Goal: Check status: Check status

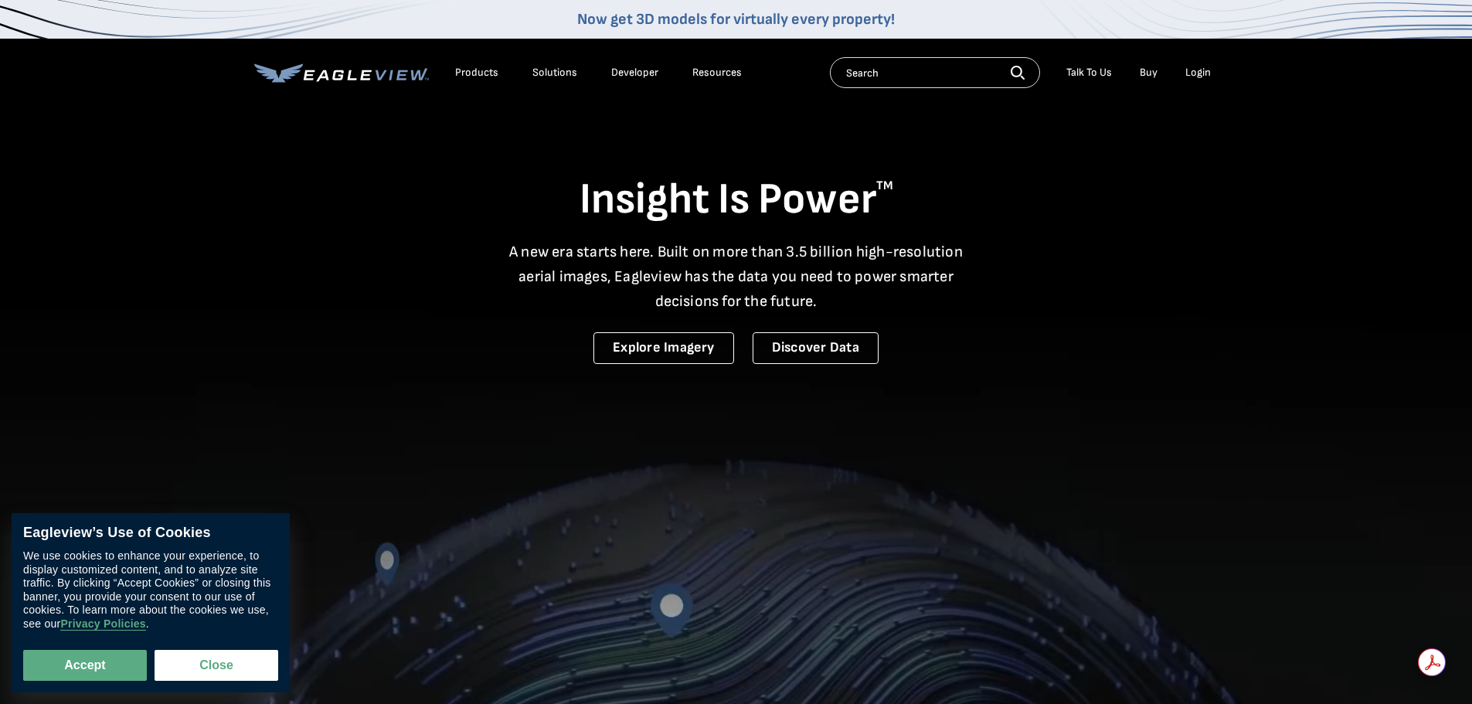
click at [1194, 65] on li "Login" at bounding box center [1198, 72] width 41 height 23
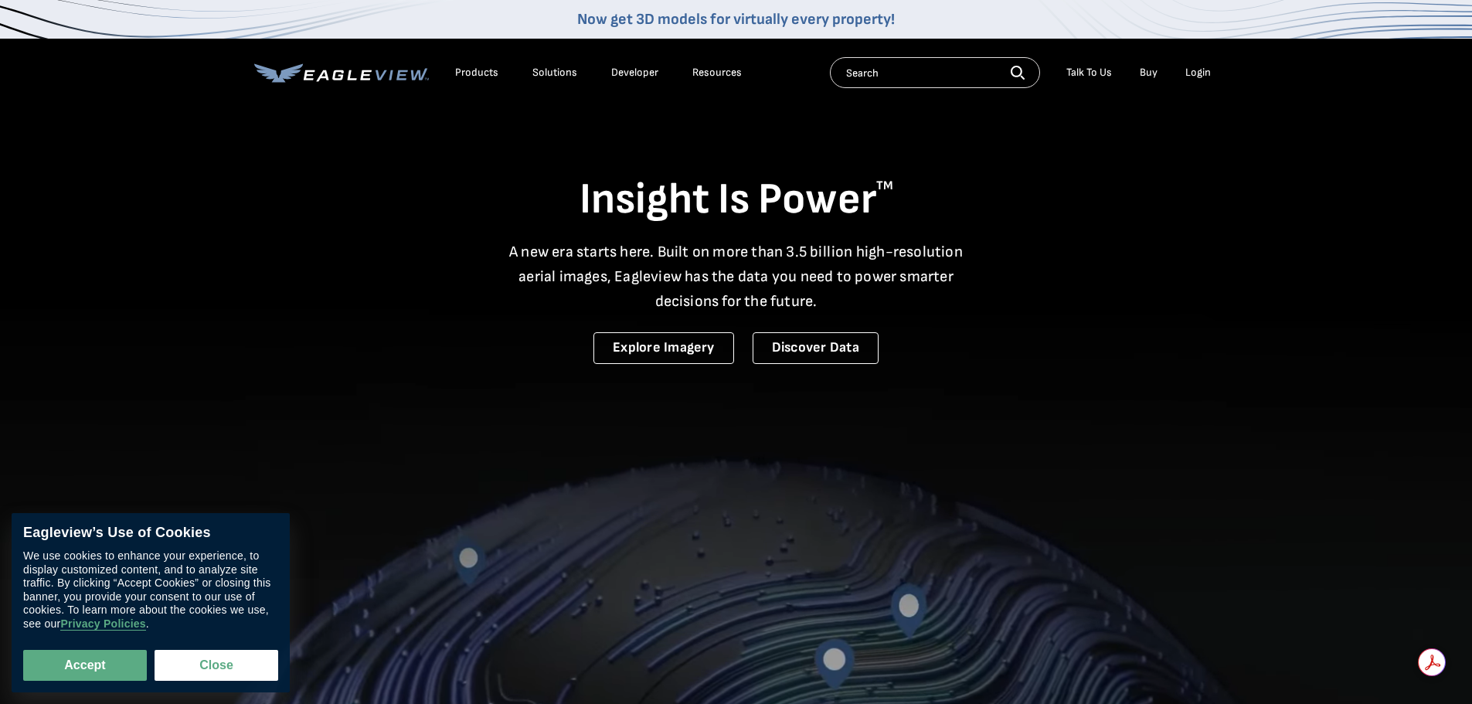
click at [1191, 70] on div "Login" at bounding box center [1197, 73] width 25 height 14
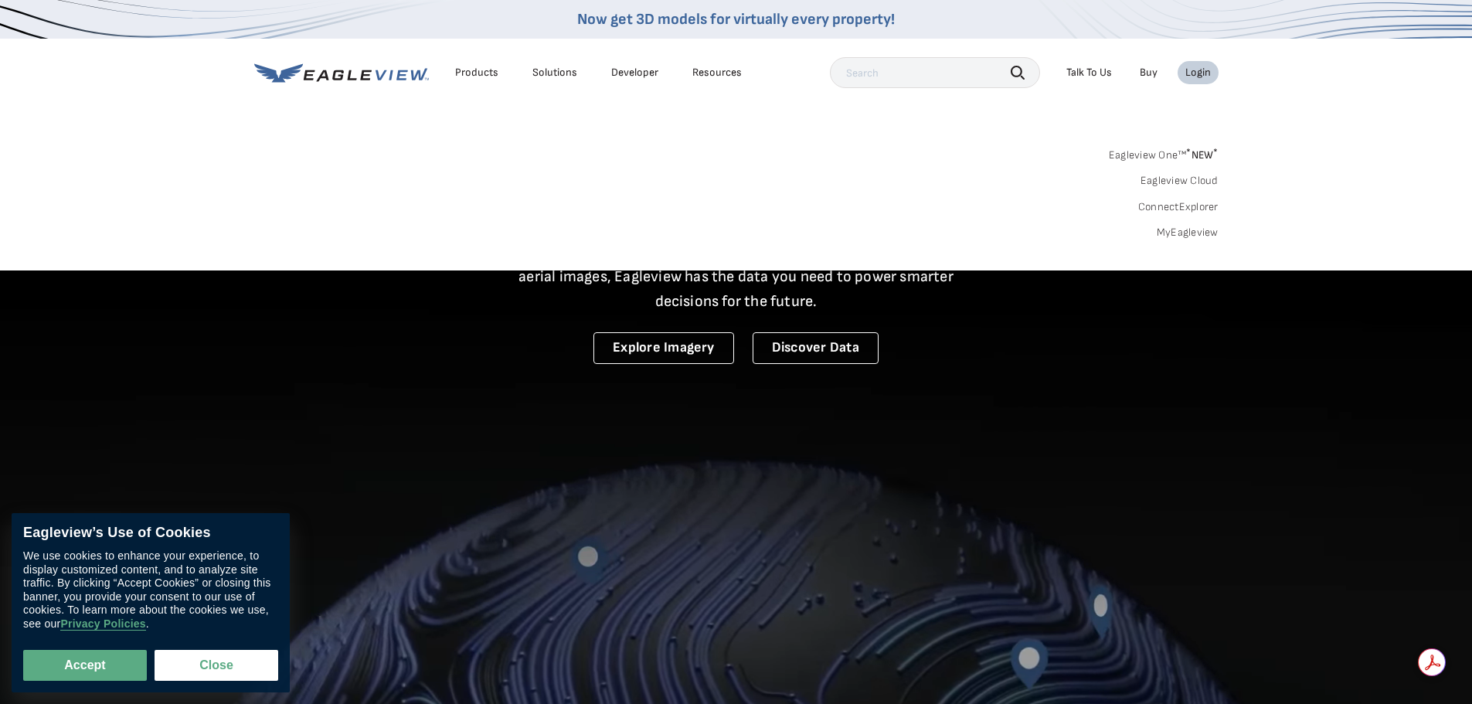
click at [1205, 72] on div "Login" at bounding box center [1197, 73] width 25 height 14
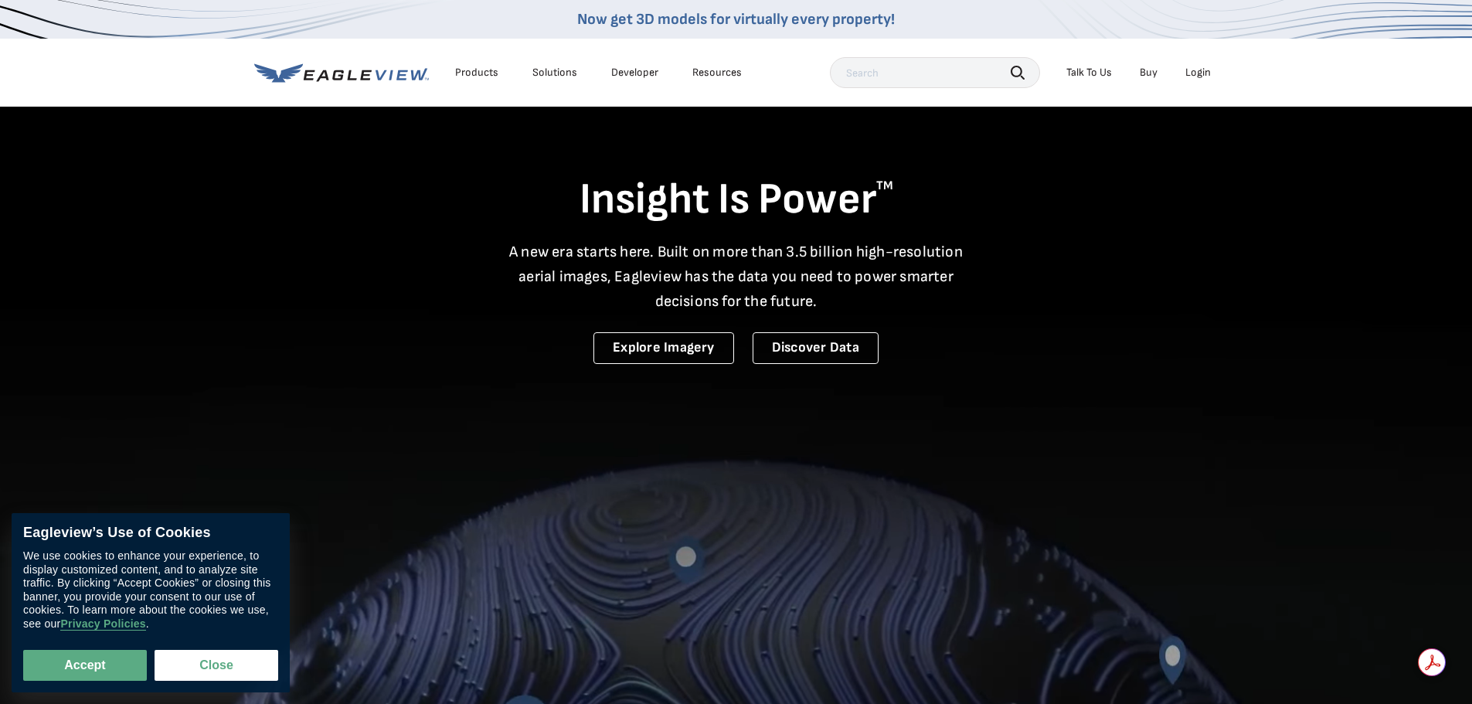
click at [1201, 71] on div "Login" at bounding box center [1197, 73] width 25 height 14
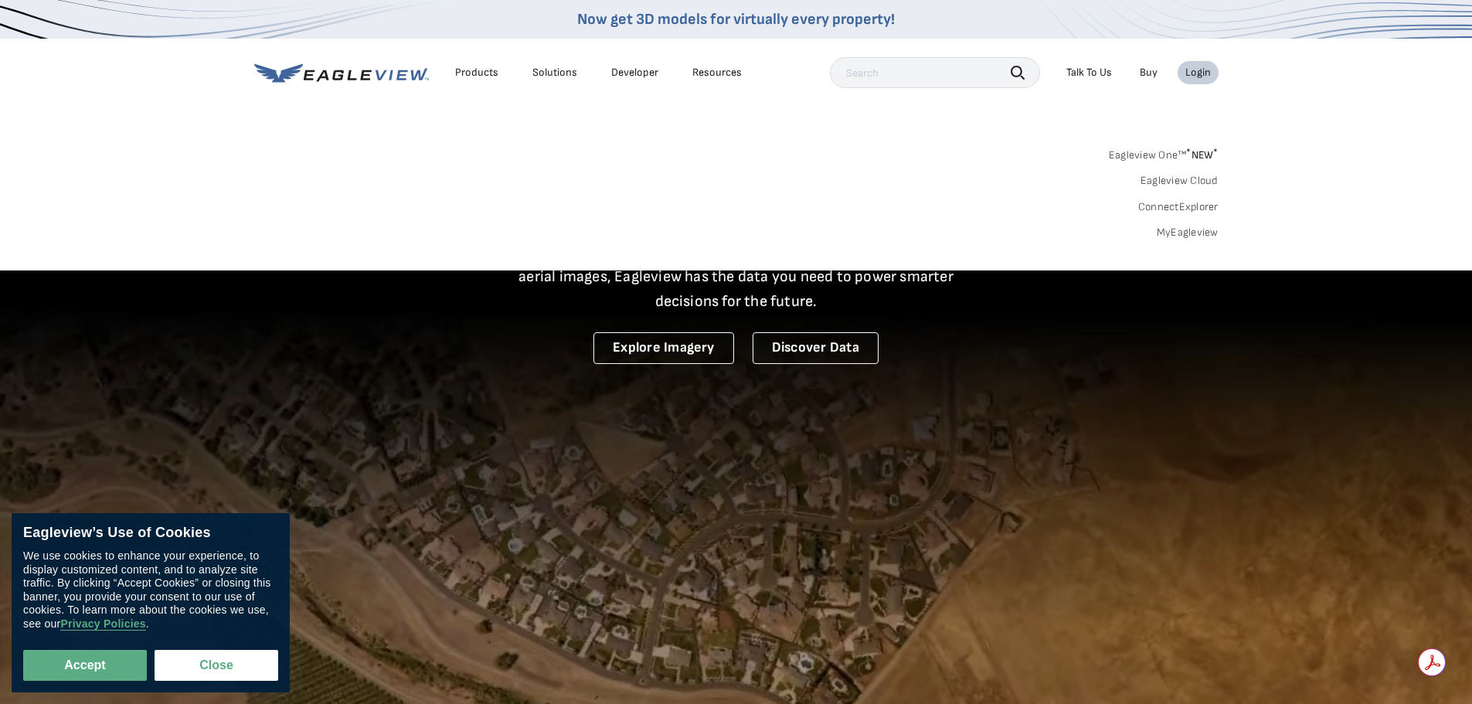
click at [1190, 236] on link "MyEagleview" at bounding box center [1188, 233] width 62 height 14
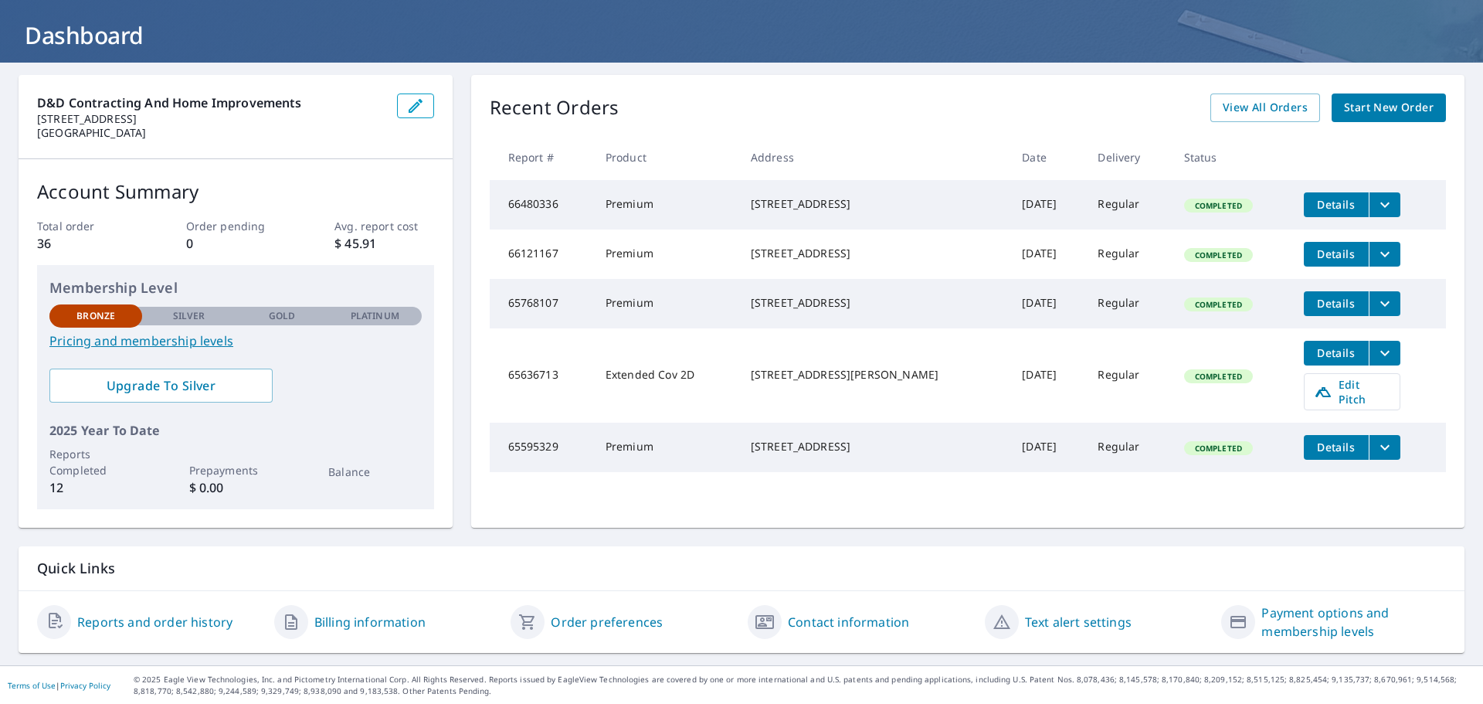
scroll to position [81, 0]
click at [1280, 107] on span "View All Orders" at bounding box center [1265, 106] width 85 height 19
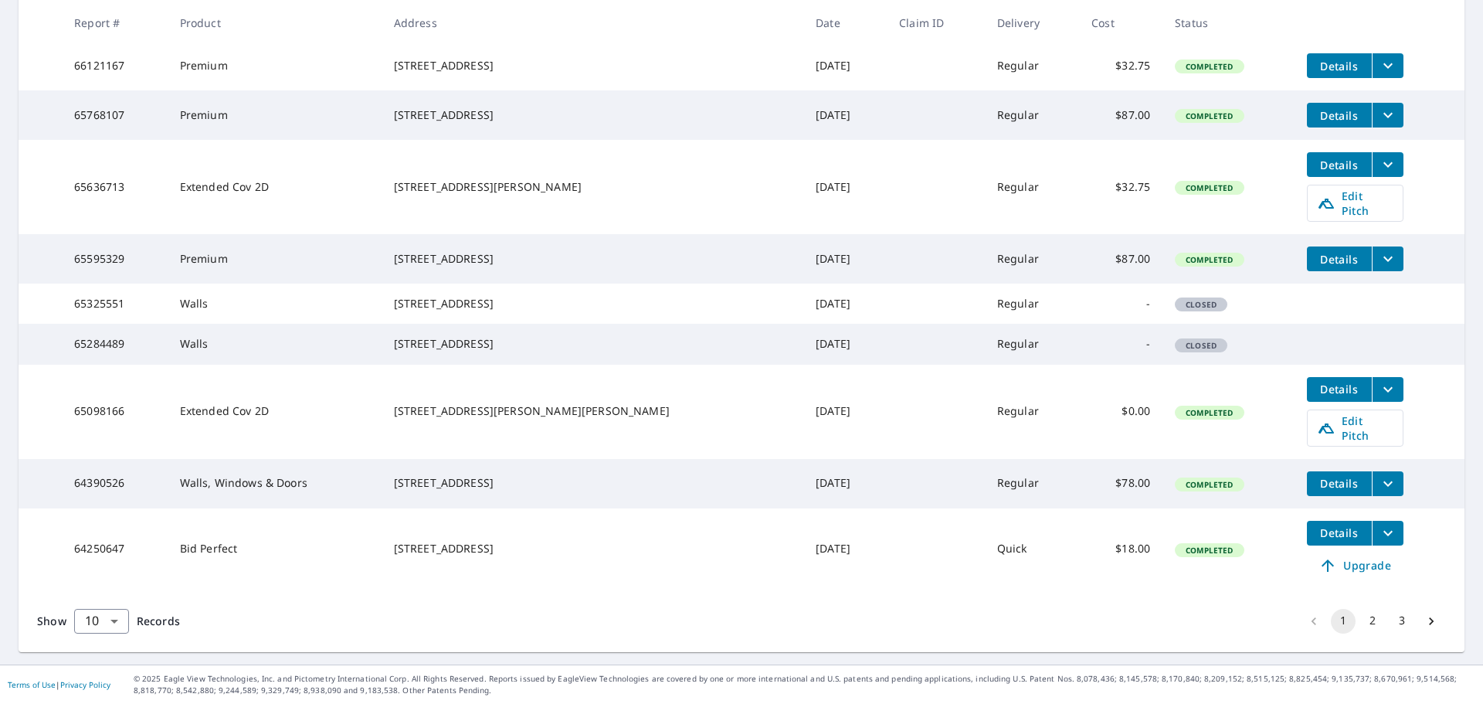
scroll to position [390, 0]
click at [1337, 621] on button "1" at bounding box center [1343, 621] width 25 height 25
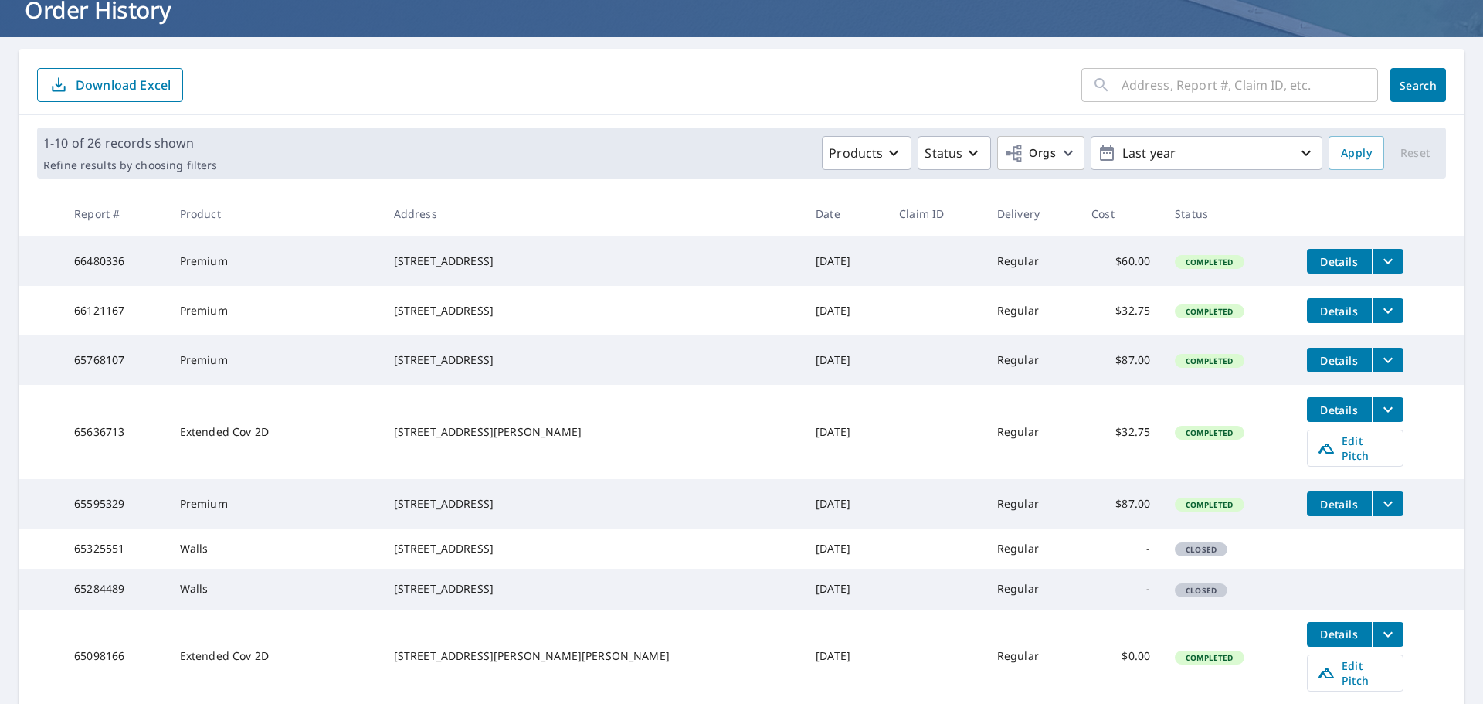
scroll to position [155, 0]
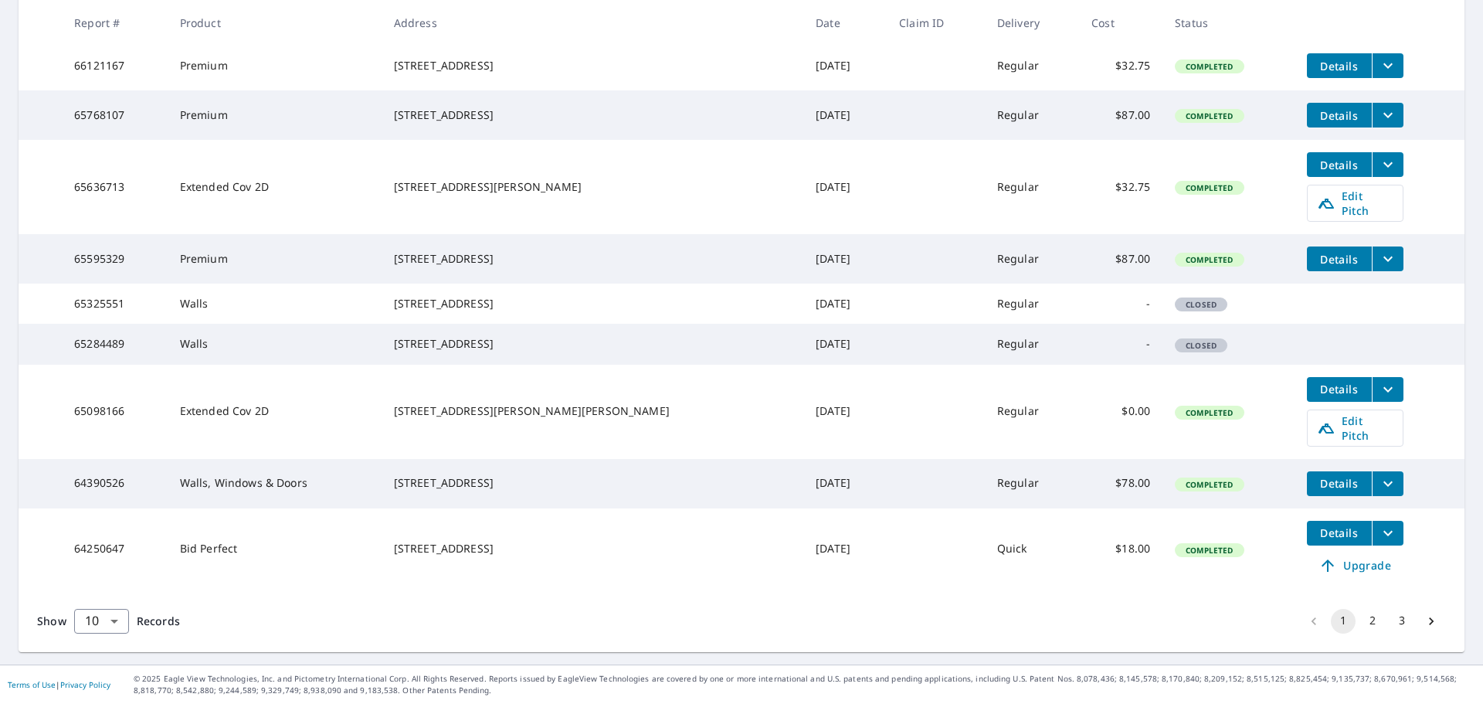
click at [1361, 623] on button "2" at bounding box center [1373, 621] width 25 height 25
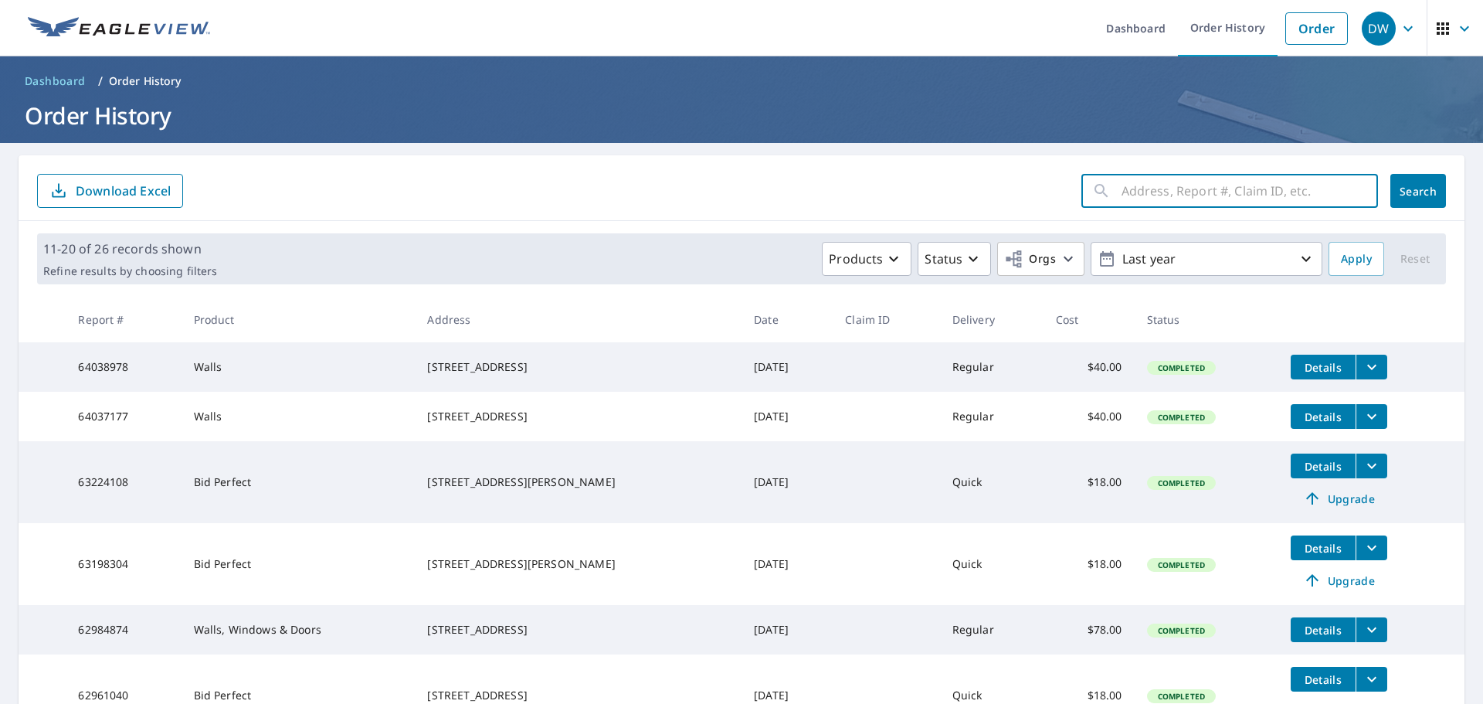
click at [1127, 192] on input "text" at bounding box center [1250, 190] width 257 height 43
click at [1363, 557] on icon "filesDropdownBtn-63198304" at bounding box center [1372, 548] width 19 height 19
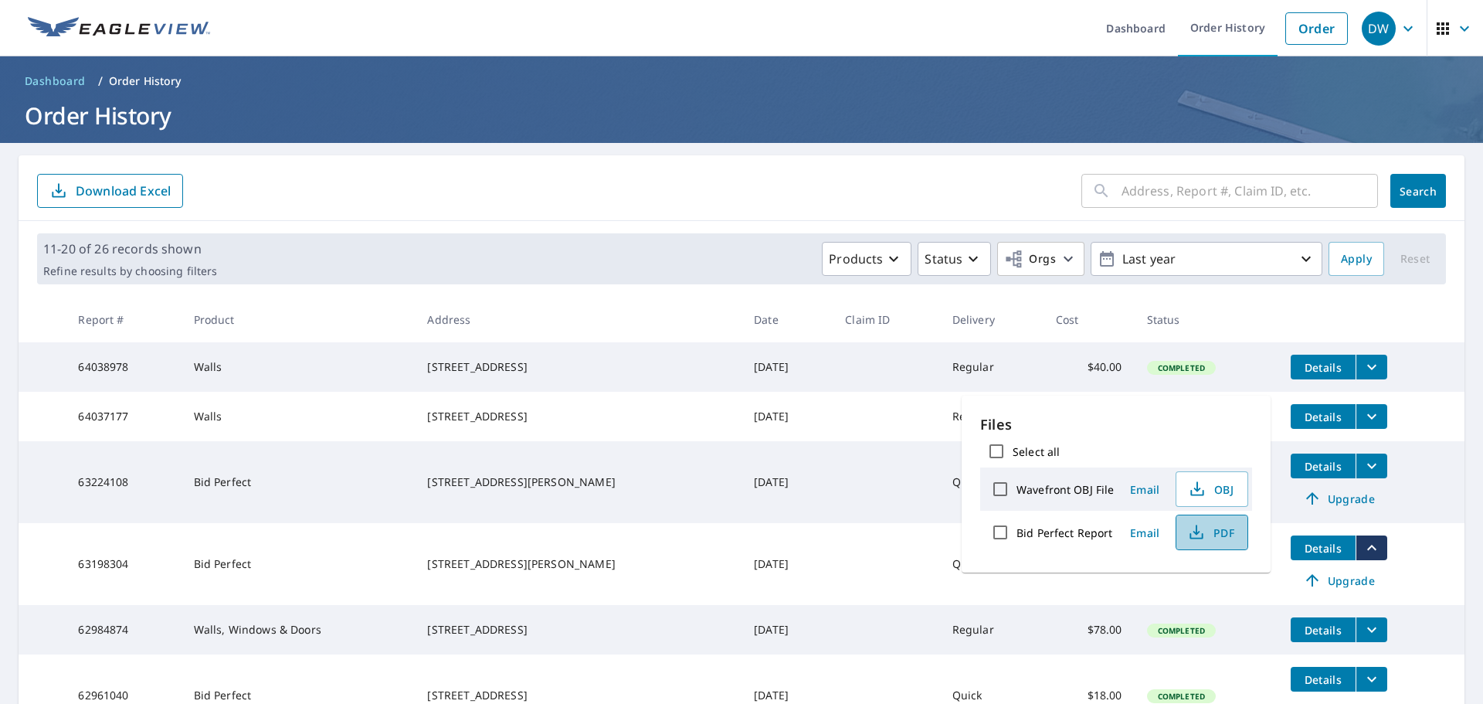
click at [1212, 531] on span "PDF" at bounding box center [1210, 532] width 49 height 19
